Goal: Answer question/provide support

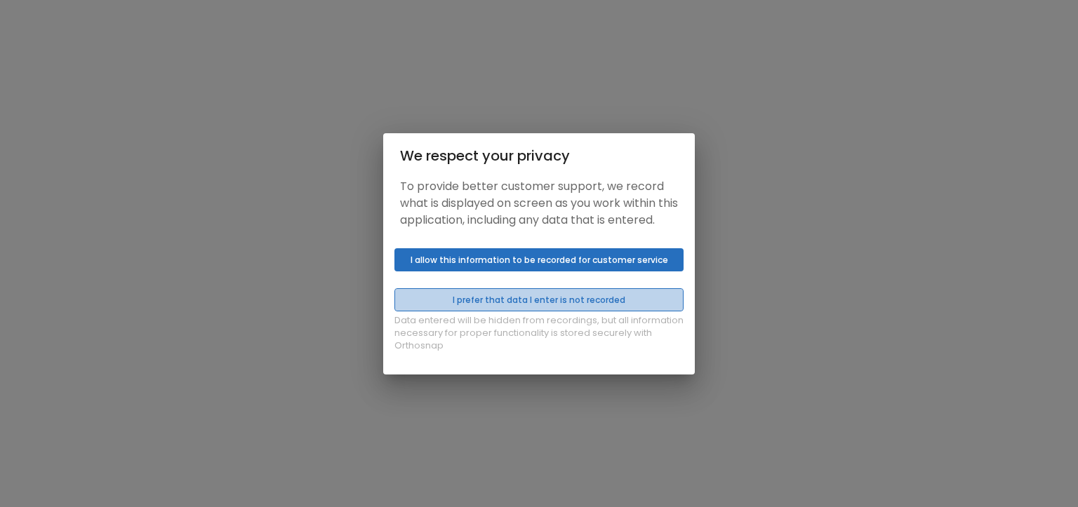
click at [531, 307] on button "I prefer that data I enter is not recorded" at bounding box center [538, 299] width 289 height 23
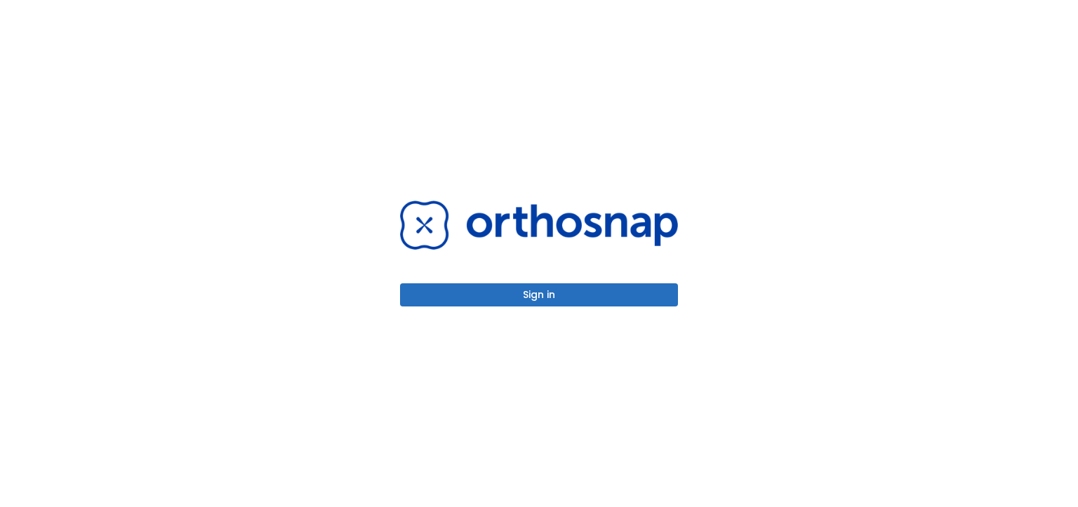
click at [531, 297] on button "Sign in" at bounding box center [539, 295] width 278 height 23
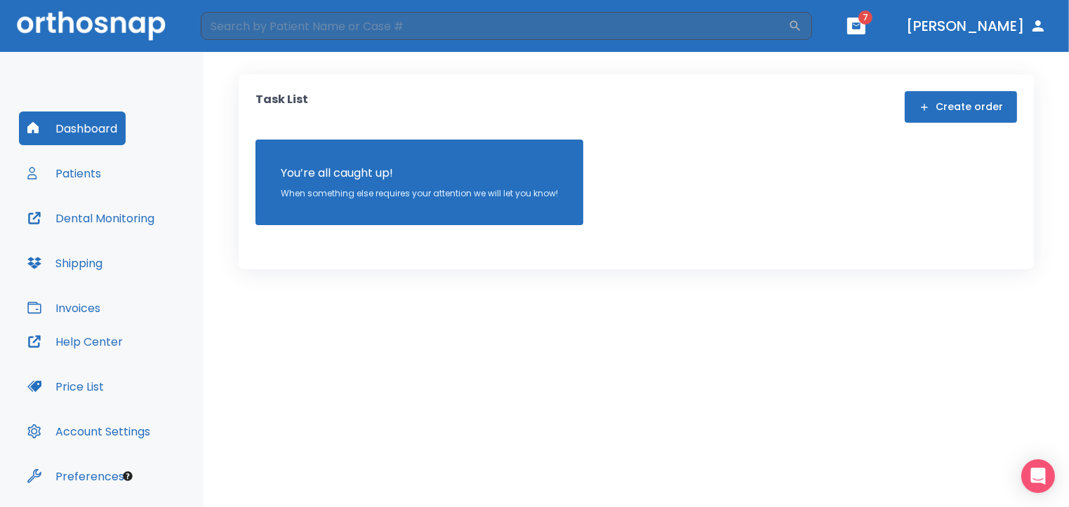
click at [861, 22] on icon "button" at bounding box center [856, 26] width 10 height 10
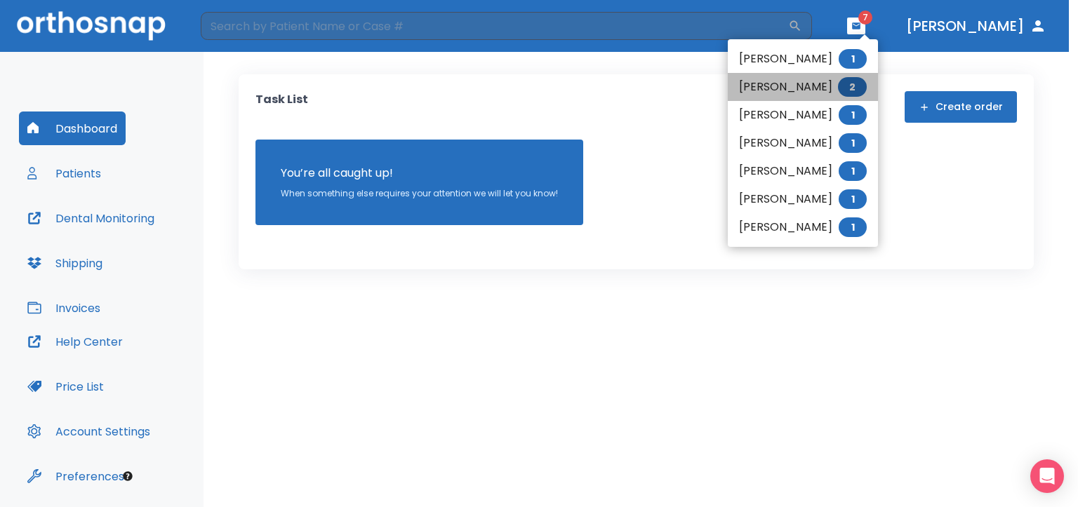
click at [794, 92] on li "[PERSON_NAME] 2" at bounding box center [803, 87] width 150 height 28
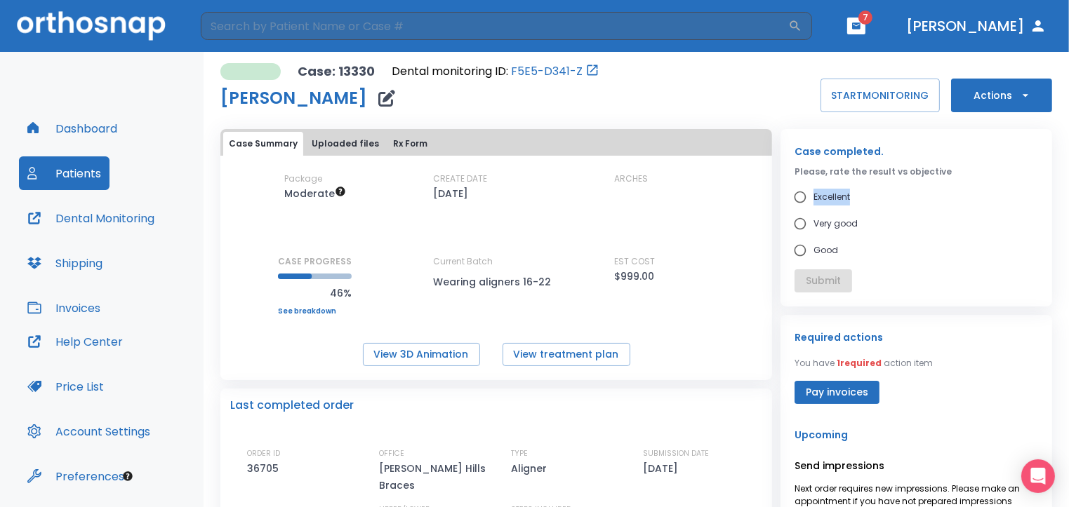
click at [1039, 184] on div "Case completed. Please, rate the result vs objective Excellent Very good Good S…" at bounding box center [916, 218] width 272 height 178
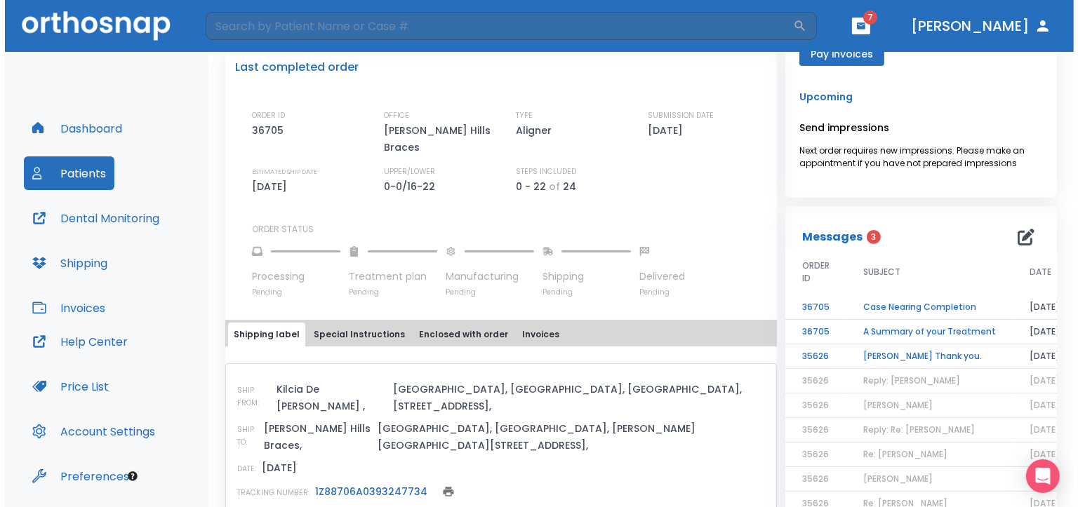
scroll to position [342, 0]
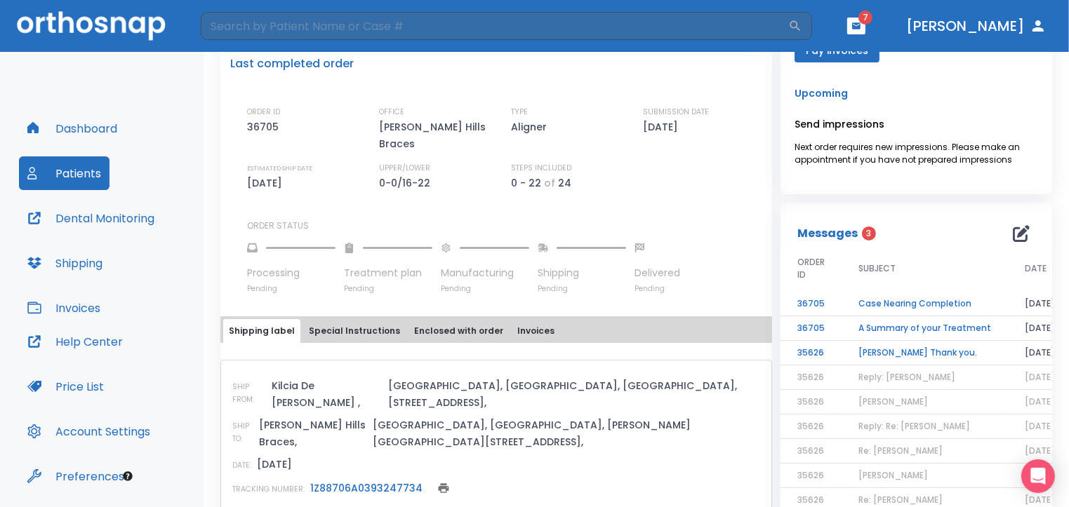
click at [907, 350] on td "Samira Miller Thank you." at bounding box center [924, 353] width 166 height 25
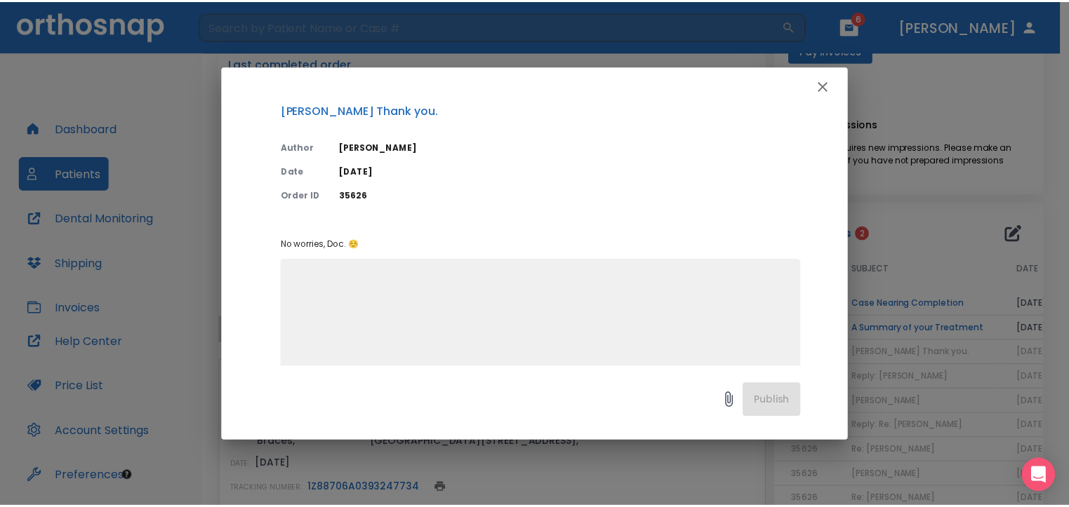
scroll to position [37, 0]
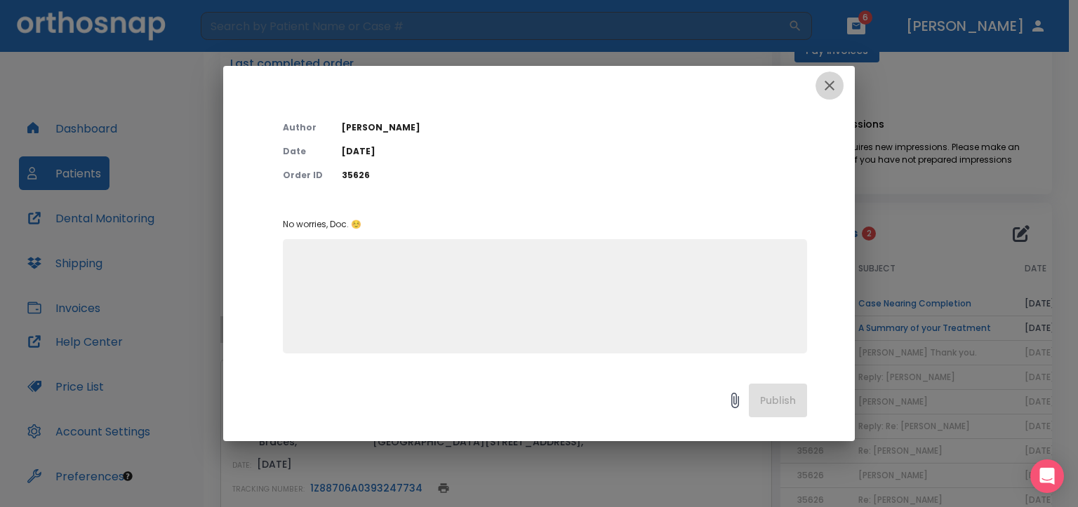
click at [826, 88] on icon "button" at bounding box center [830, 86] width 10 height 10
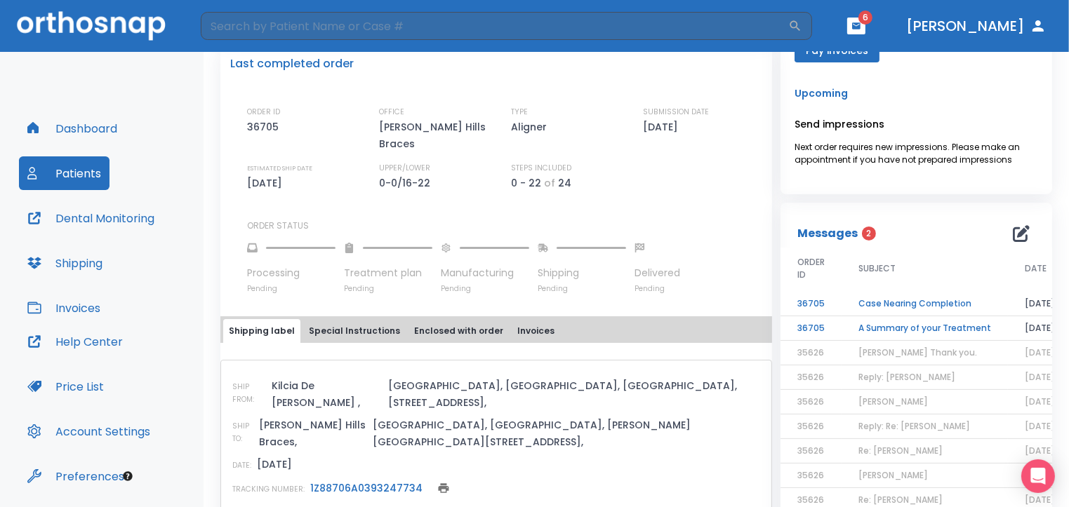
click at [898, 330] on td "A Summary of your Treatment" at bounding box center [924, 329] width 166 height 25
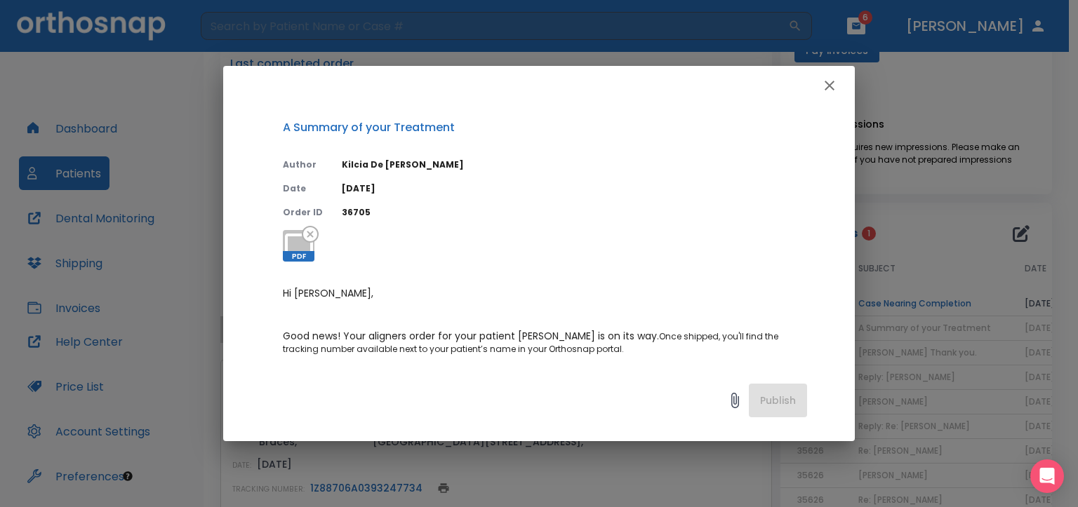
click at [825, 87] on icon "button" at bounding box center [829, 85] width 17 height 17
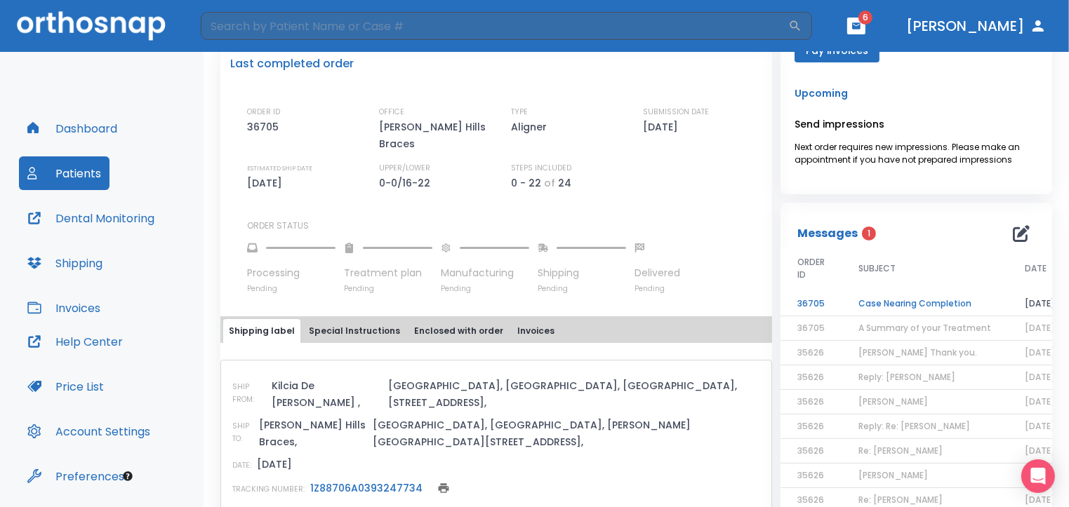
click at [902, 328] on span "A Summary of your Treatment" at bounding box center [924, 328] width 133 height 12
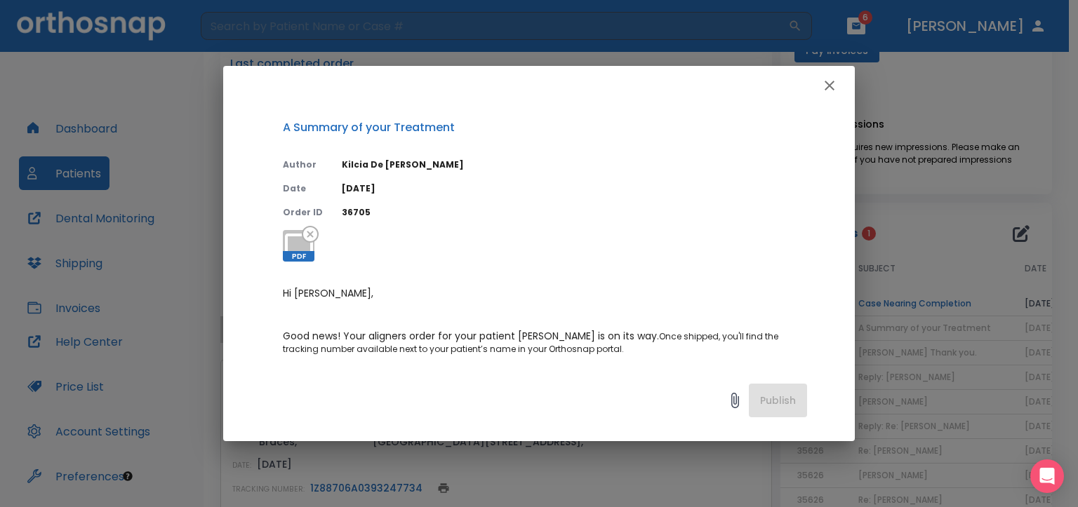
click at [828, 80] on icon "button" at bounding box center [829, 85] width 17 height 17
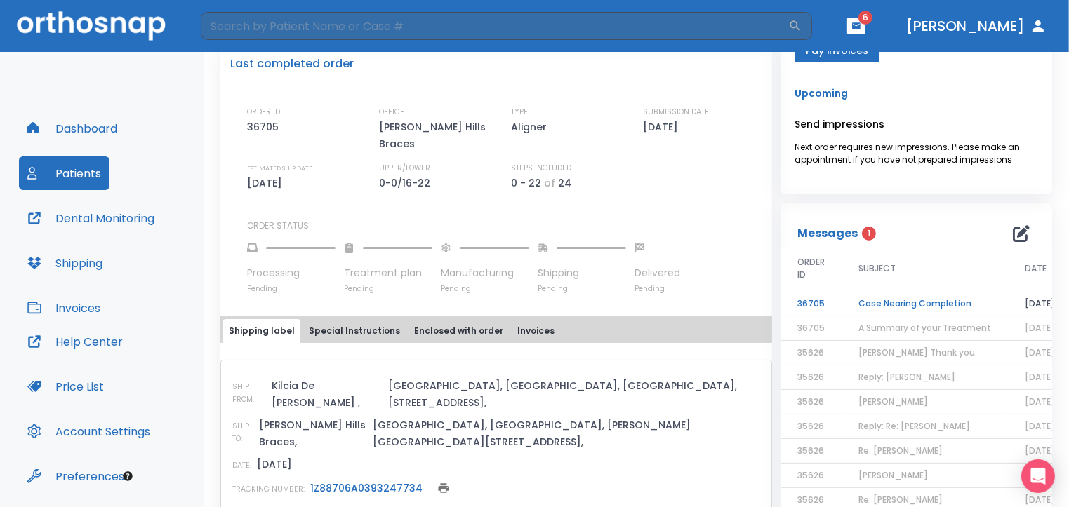
click at [911, 300] on td "Case Nearing Completion" at bounding box center [924, 304] width 166 height 25
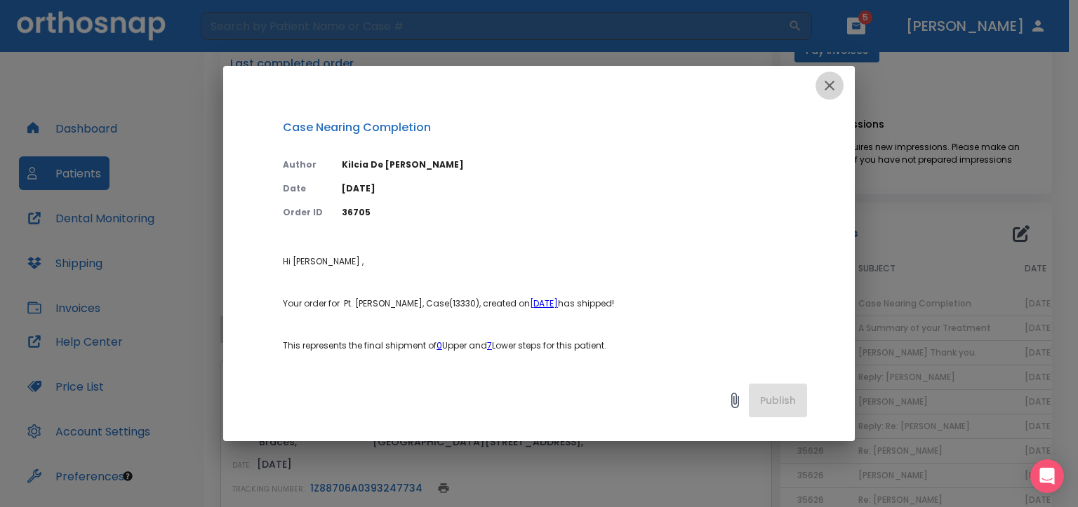
click at [827, 86] on icon "button" at bounding box center [829, 85] width 17 height 17
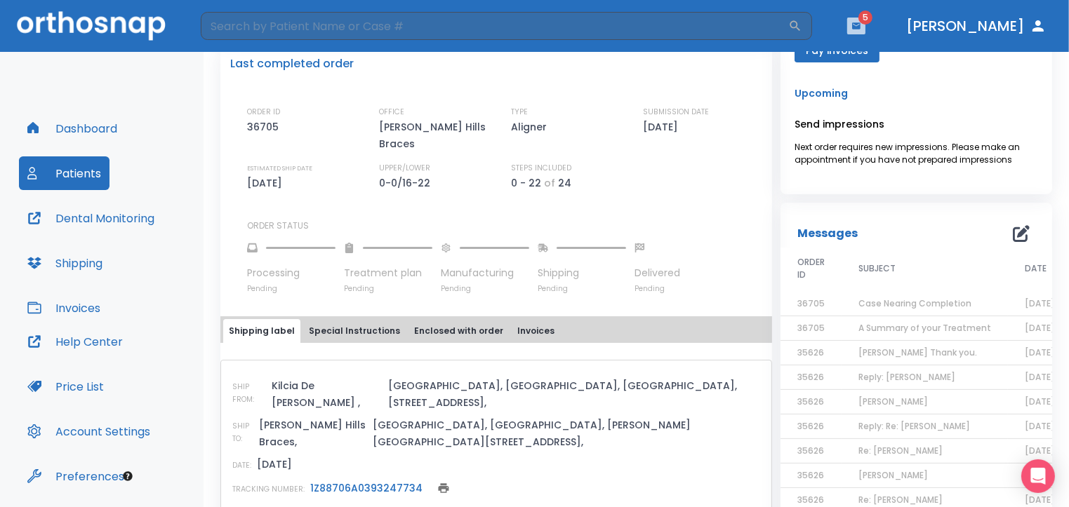
click at [860, 25] on icon "button" at bounding box center [856, 25] width 8 height 6
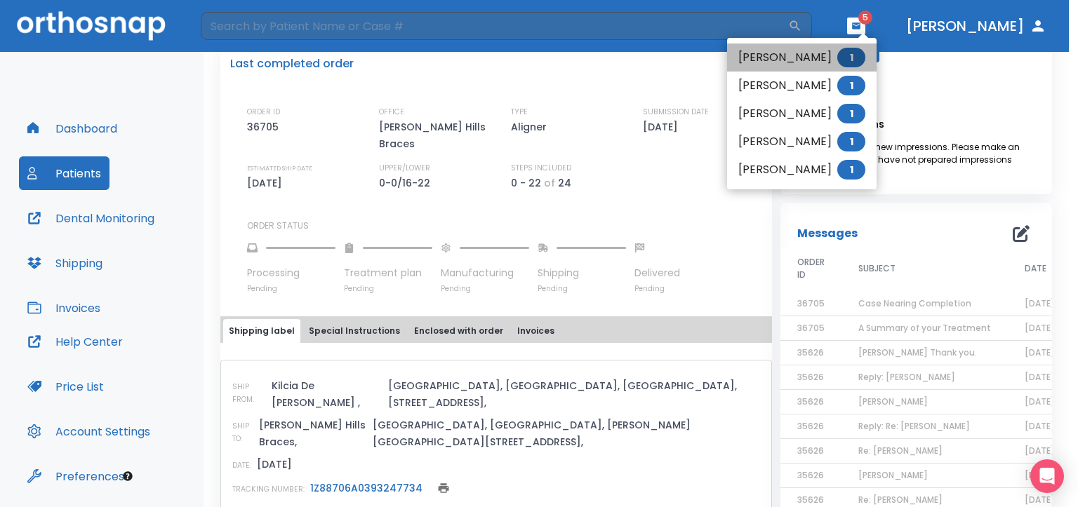
click at [797, 55] on li "Brent La Branda 1" at bounding box center [801, 58] width 149 height 28
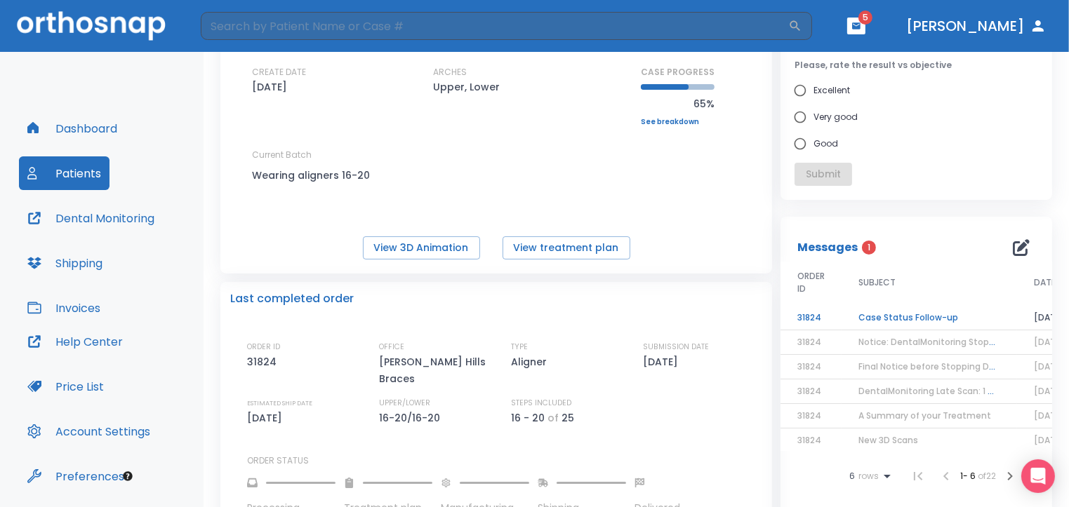
scroll to position [105, 0]
click at [915, 317] on td "Case Status Follow-up" at bounding box center [928, 320] width 175 height 25
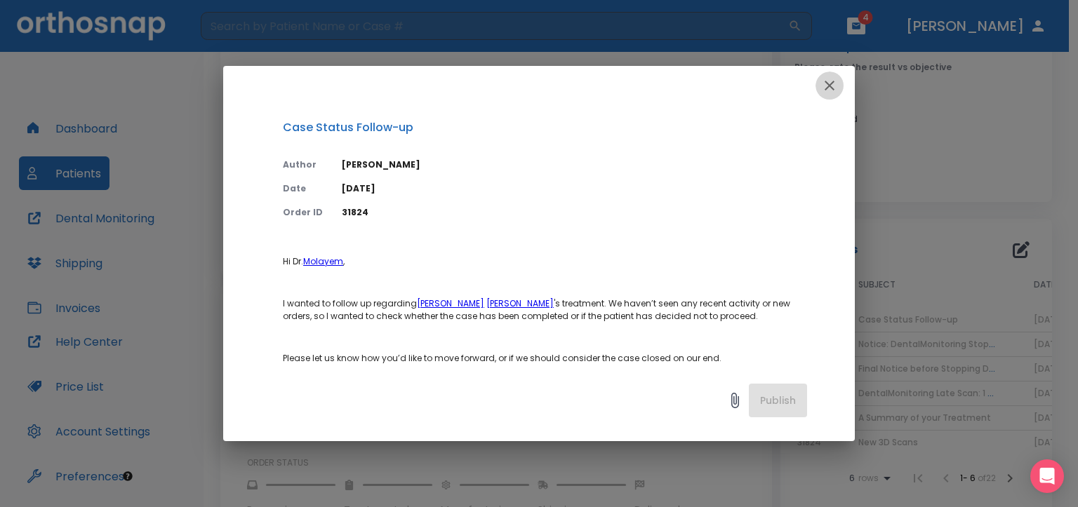
click at [831, 81] on icon "button" at bounding box center [829, 85] width 17 height 17
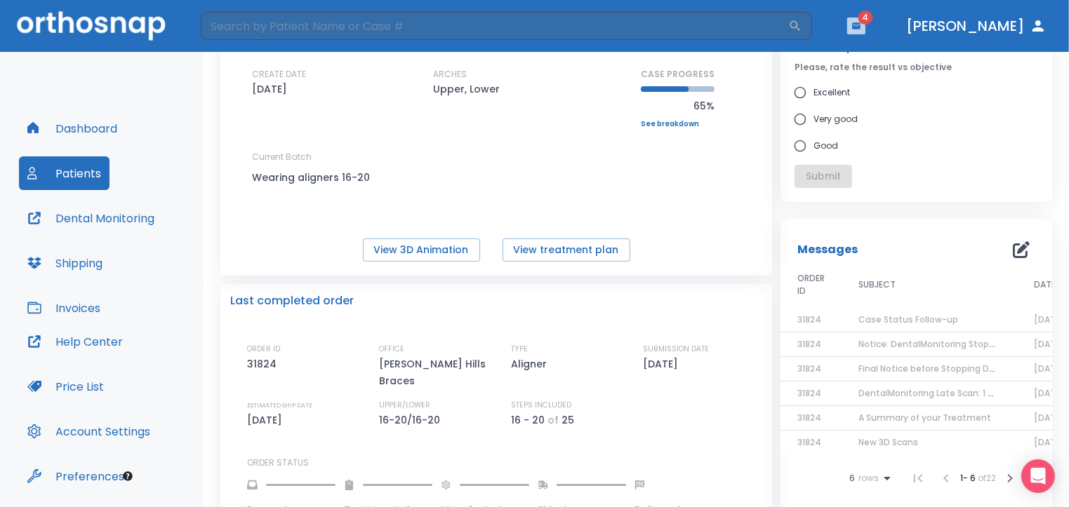
click at [860, 23] on icon "button" at bounding box center [856, 25] width 8 height 6
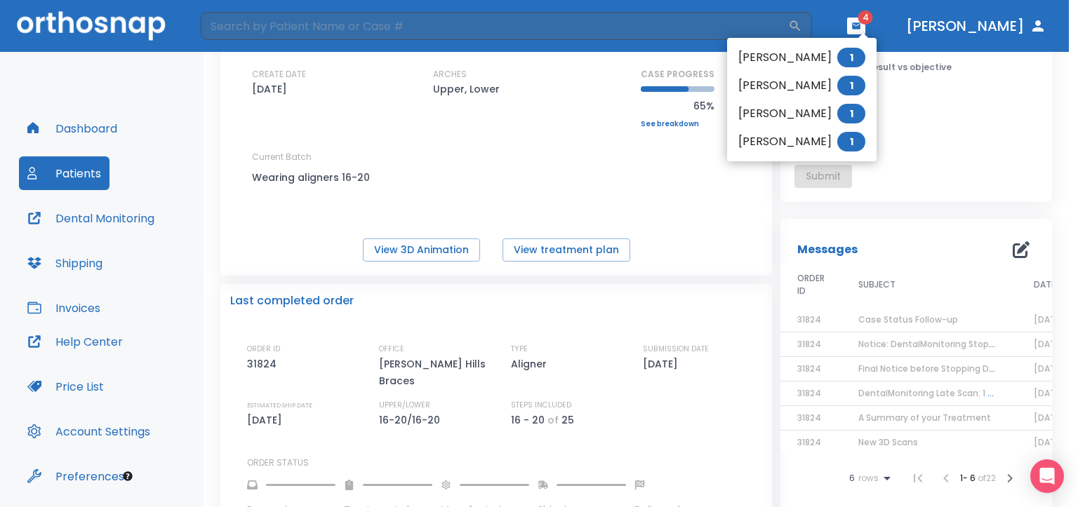
click at [804, 84] on li "Nathan Lavian 1" at bounding box center [801, 86] width 149 height 28
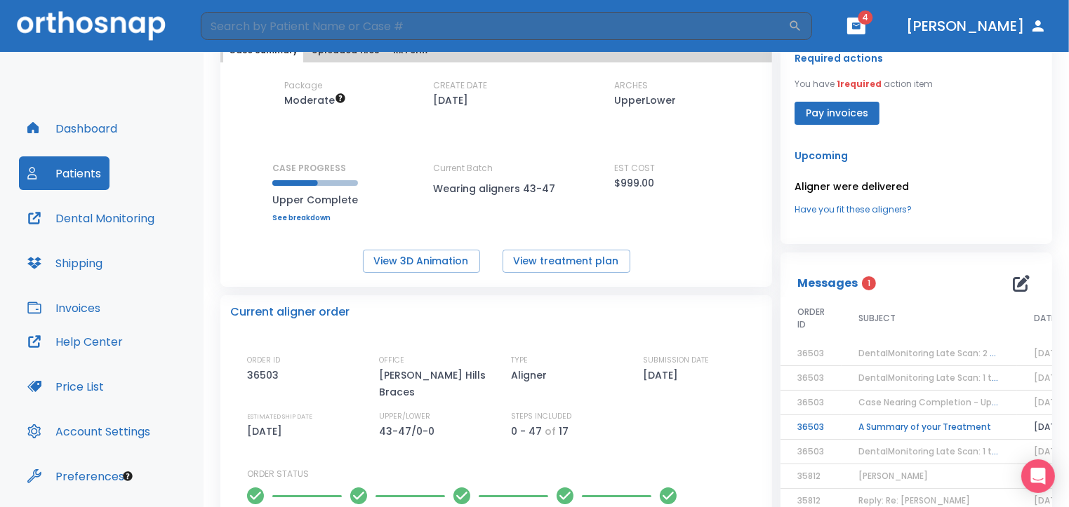
scroll to position [105, 0]
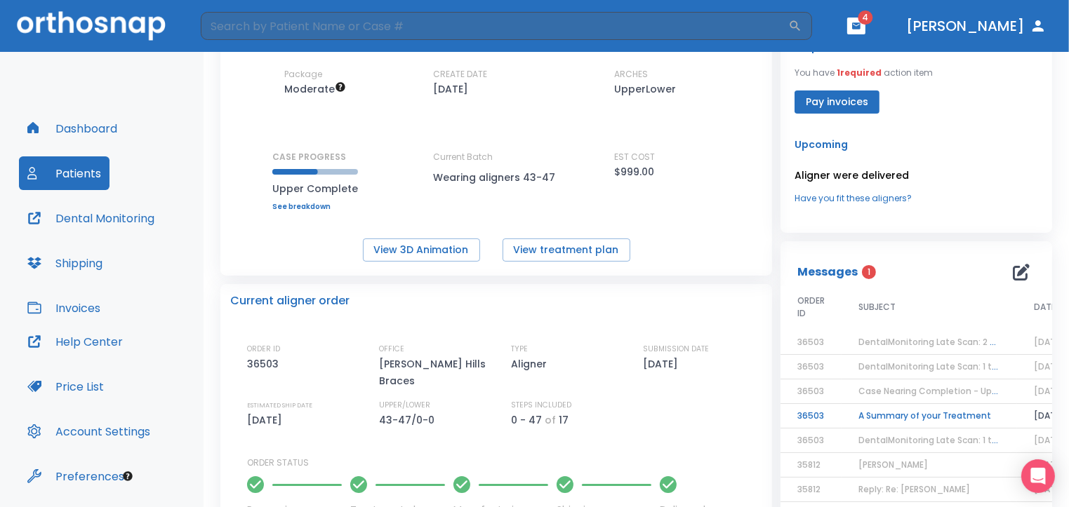
click at [860, 25] on icon "button" at bounding box center [856, 25] width 8 height 6
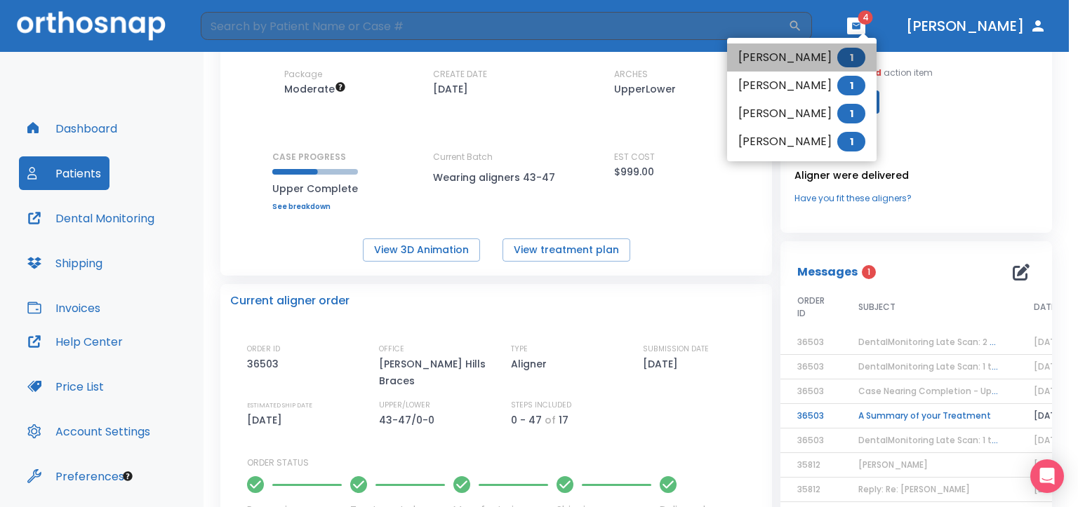
click at [782, 57] on li "Lida Najafi 1" at bounding box center [801, 58] width 149 height 28
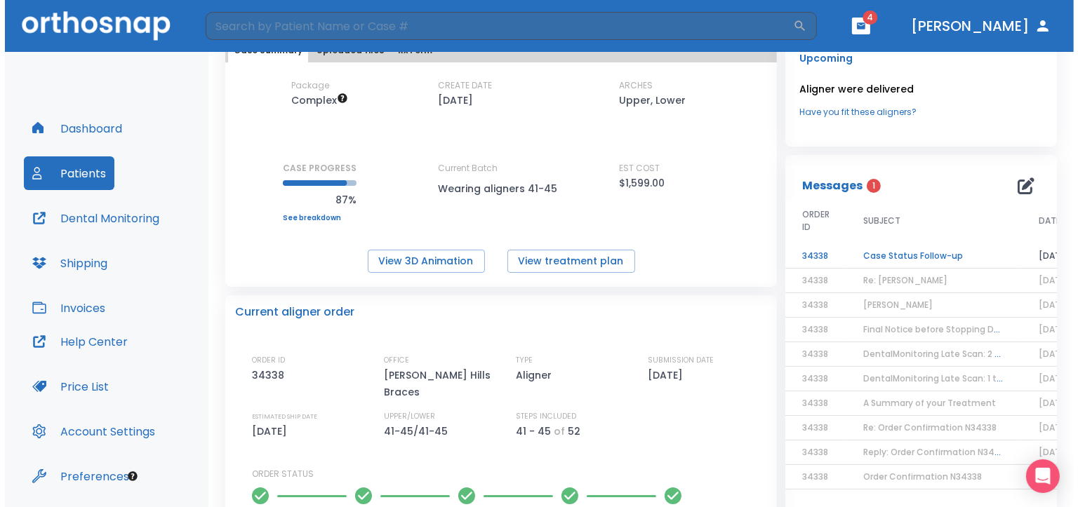
scroll to position [105, 0]
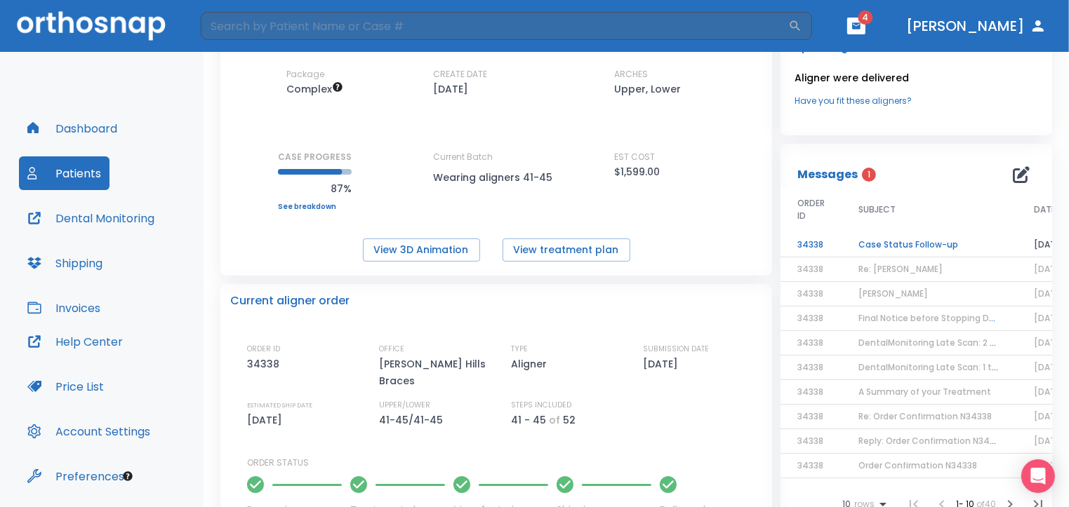
click at [887, 239] on td "Case Status Follow-up" at bounding box center [928, 245] width 175 height 25
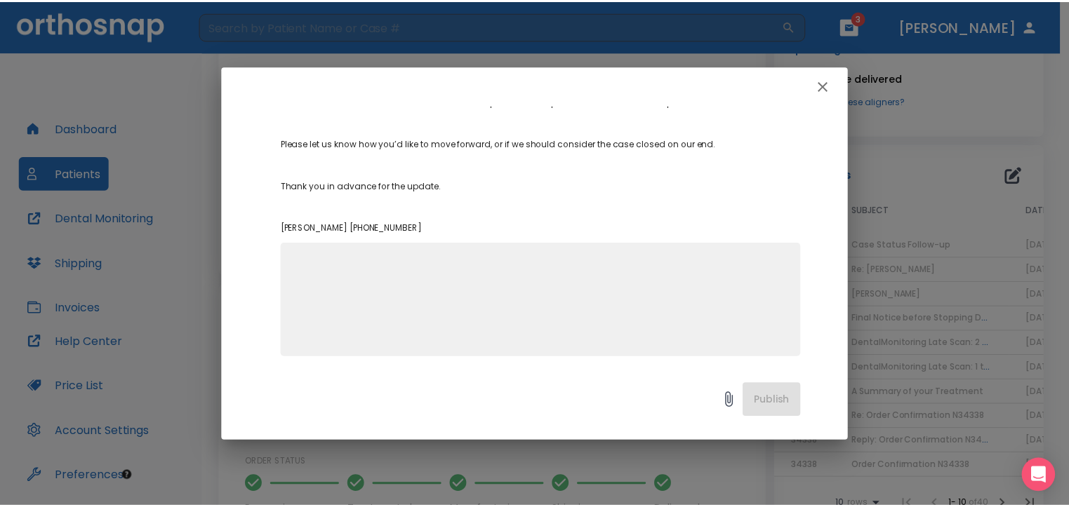
scroll to position [218, 0]
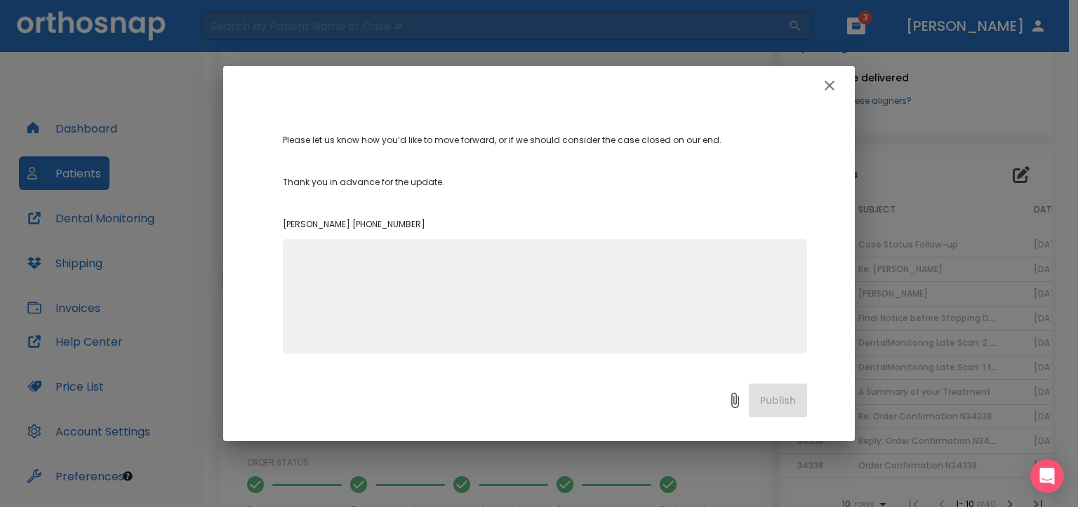
click at [302, 248] on div "x" at bounding box center [545, 296] width 524 height 114
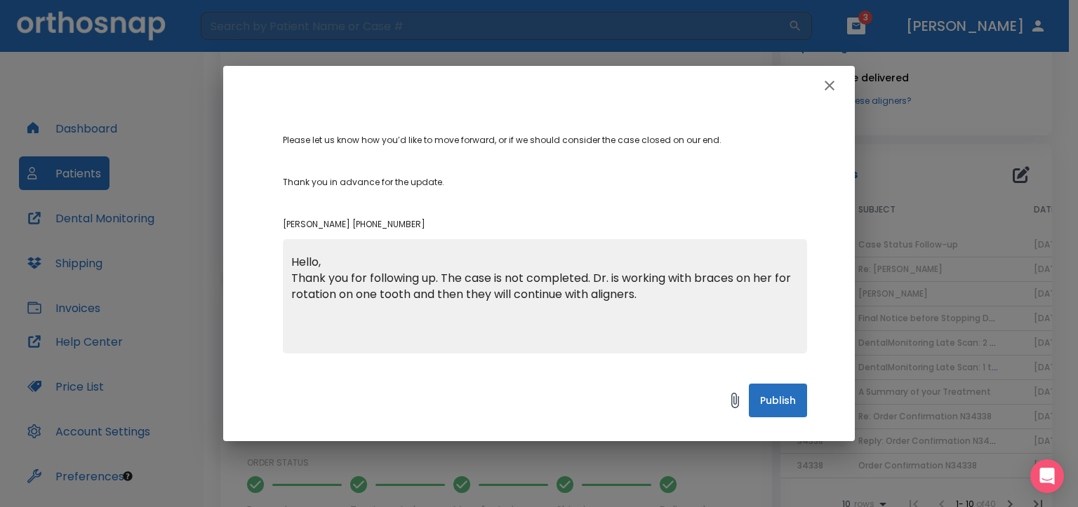
type textarea "Hello, Thank you for following up. The case is not completed. Dr. is working wi…"
click at [780, 399] on button "Publish" at bounding box center [778, 401] width 58 height 34
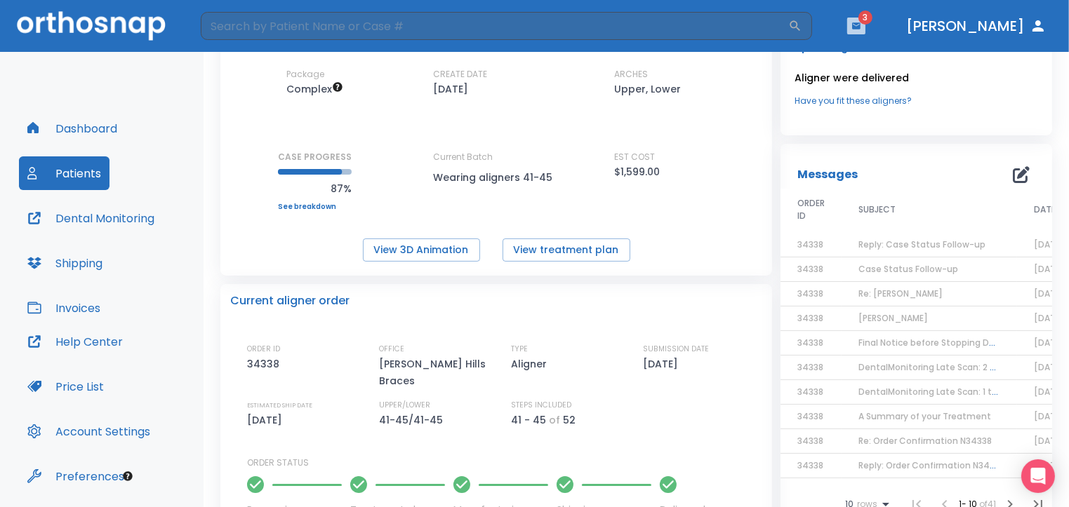
click at [861, 22] on icon "button" at bounding box center [856, 26] width 10 height 10
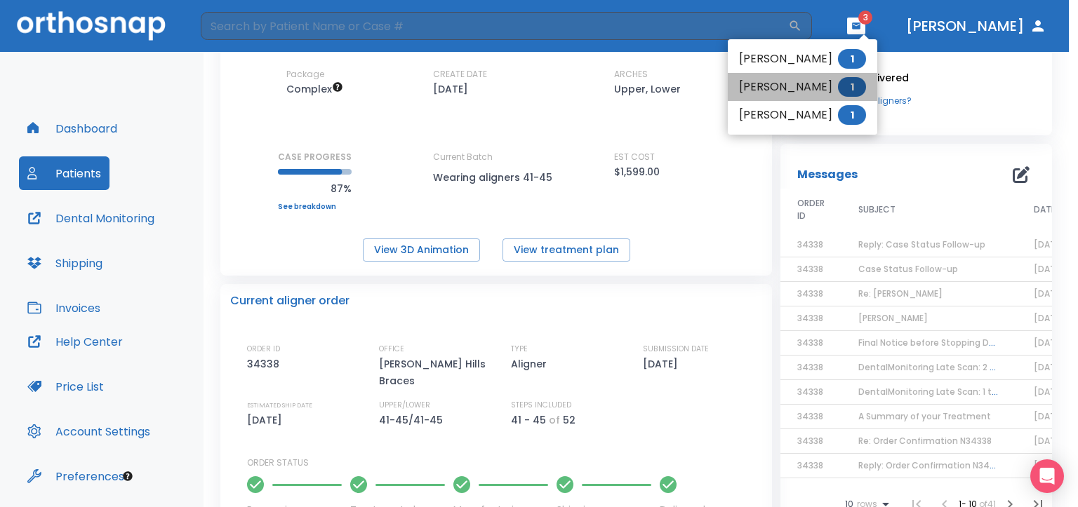
click at [796, 88] on li "Andrew Diconcetto 1" at bounding box center [802, 87] width 149 height 28
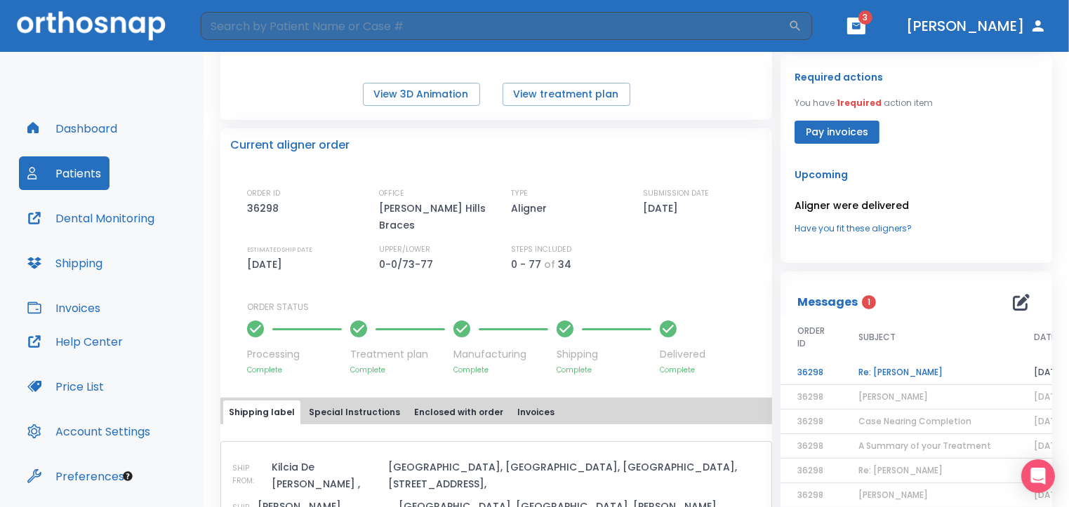
scroll to position [264, 0]
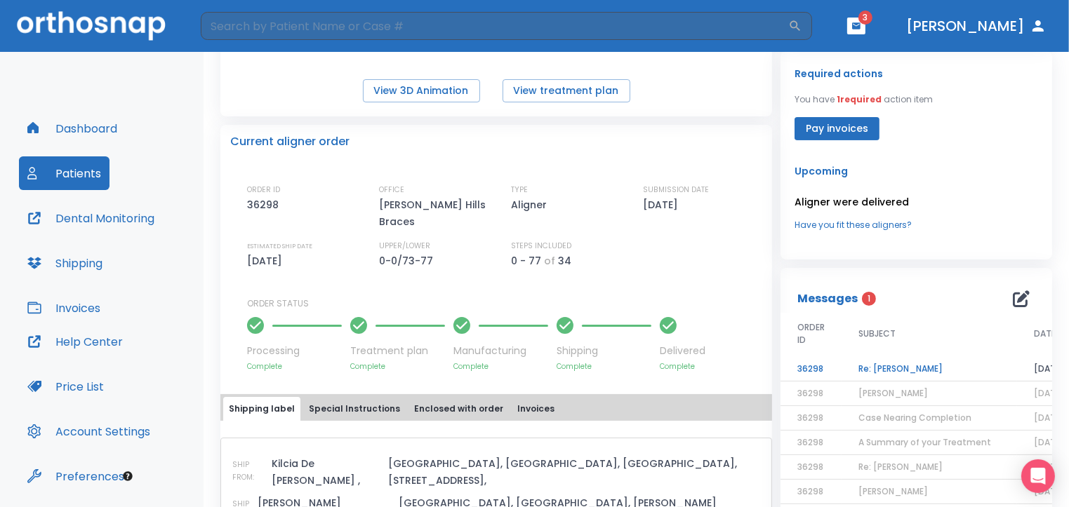
click at [870, 368] on td "Re: Andrew" at bounding box center [928, 369] width 175 height 25
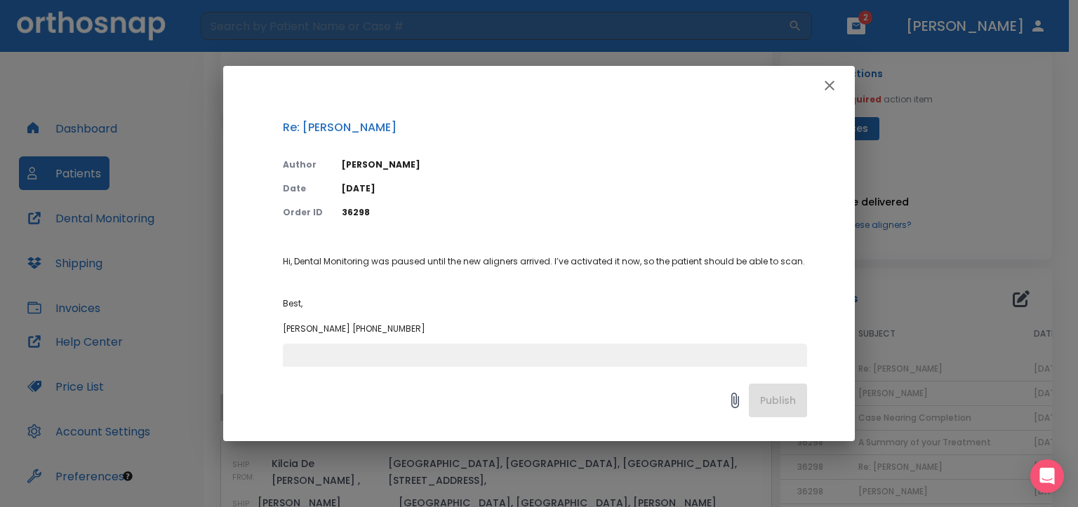
click at [828, 86] on icon "button" at bounding box center [829, 85] width 17 height 17
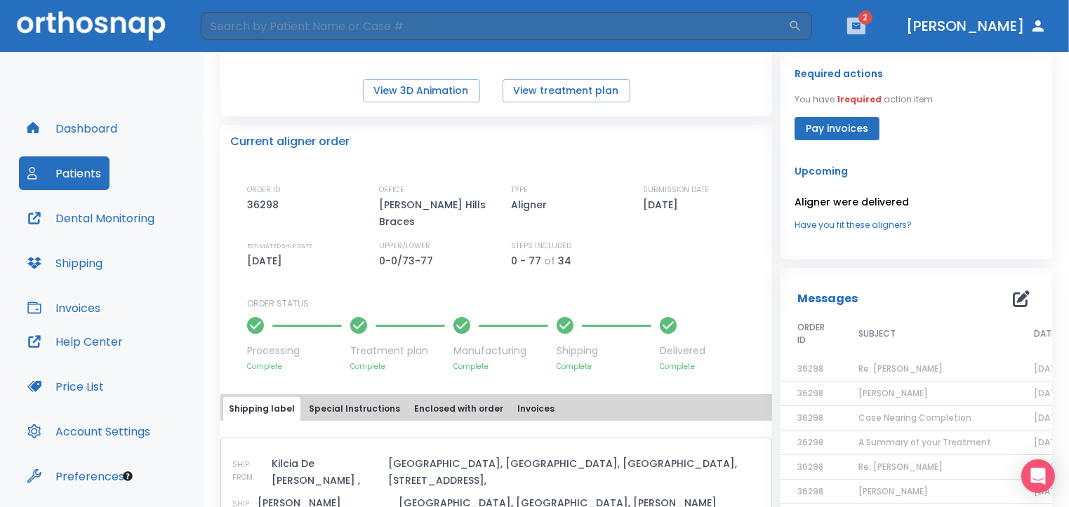
click at [860, 23] on icon "button" at bounding box center [856, 25] width 8 height 6
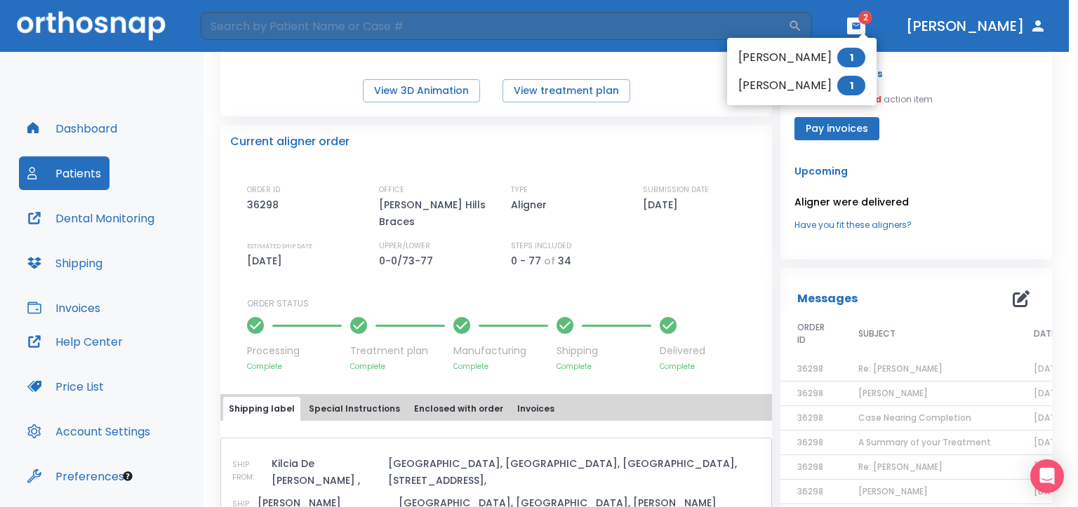
click at [811, 87] on li "Delaram Moshfegh 1" at bounding box center [801, 86] width 149 height 28
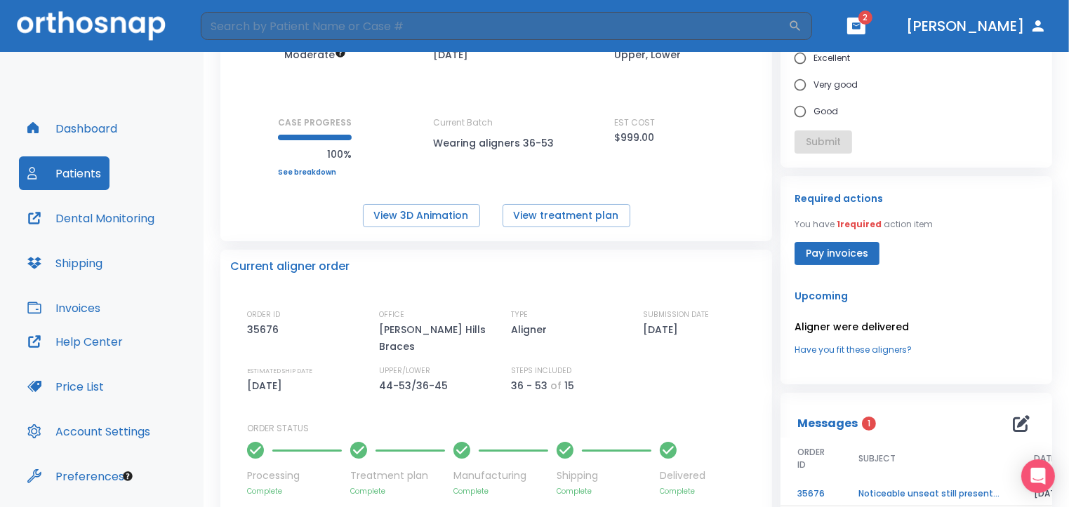
scroll to position [264, 0]
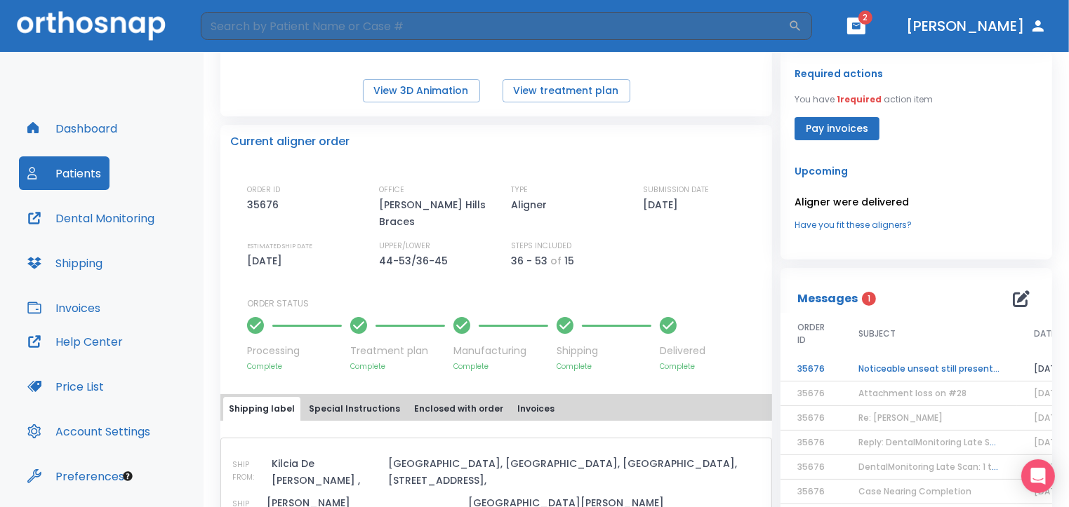
click at [877, 368] on td "Noticeable unseat still present for Delaram Moshfegh" at bounding box center [928, 369] width 175 height 25
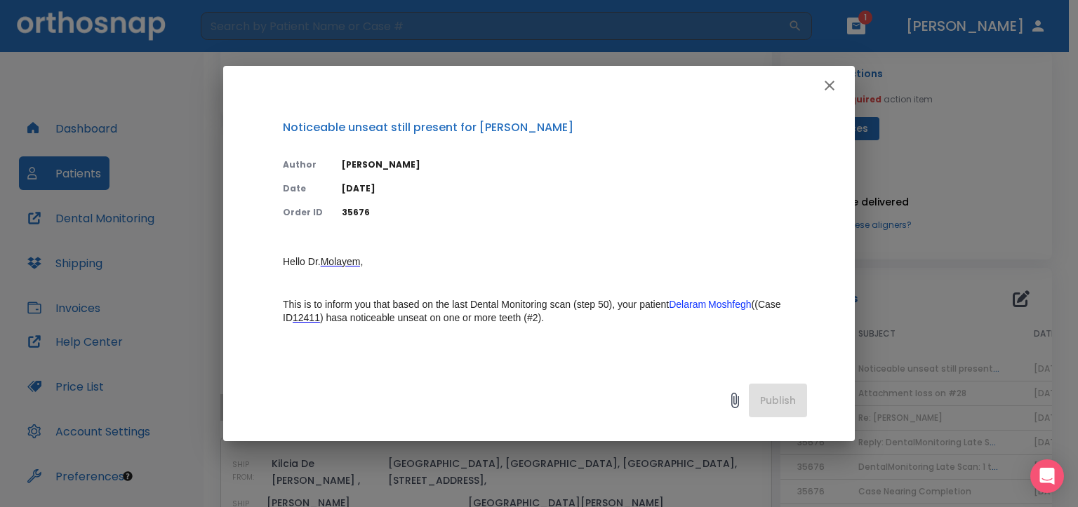
click at [826, 88] on icon "button" at bounding box center [830, 86] width 10 height 10
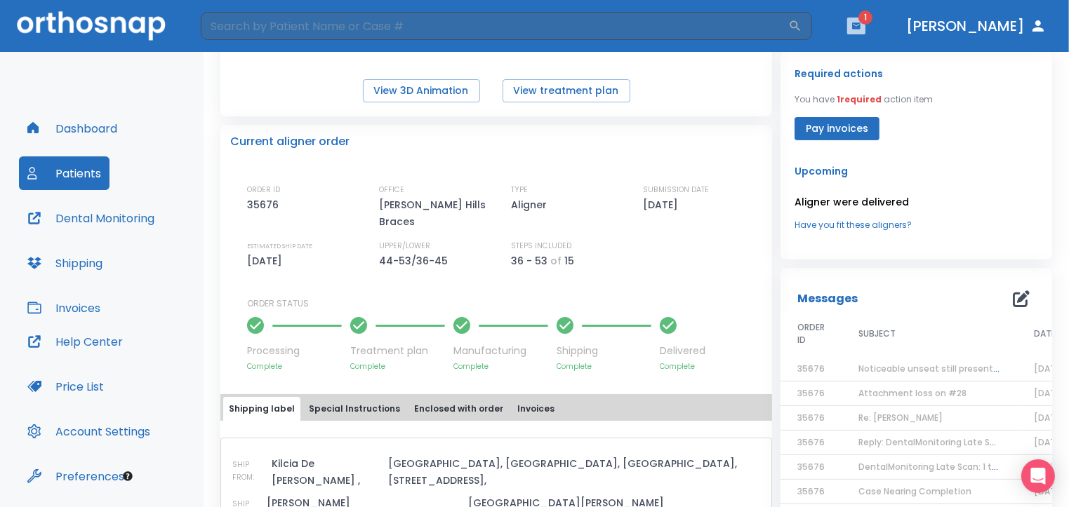
click at [861, 29] on icon "button" at bounding box center [856, 26] width 10 height 10
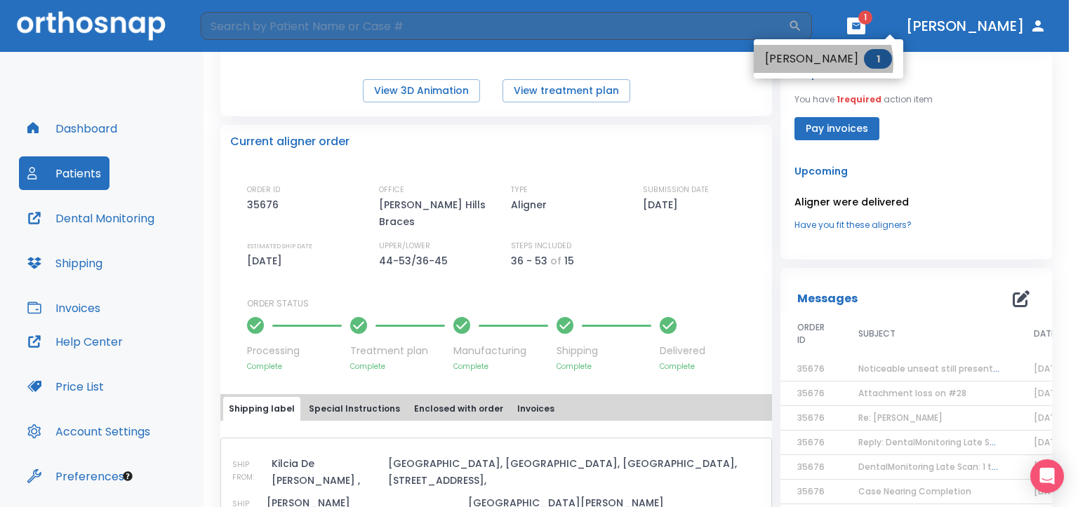
click at [818, 63] on li "Nathan Lavian 1" at bounding box center [828, 59] width 149 height 28
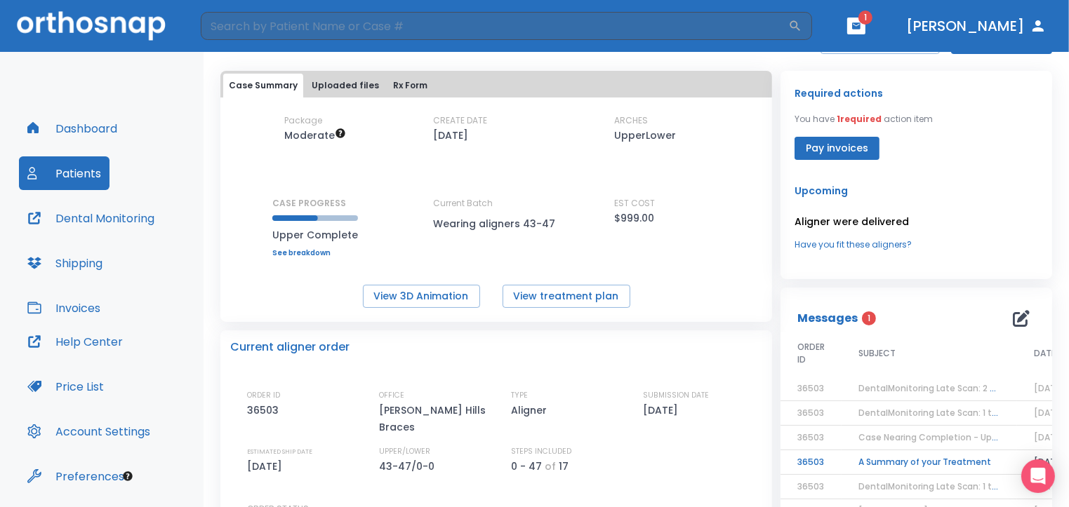
scroll to position [51, 0]
